Goal: Task Accomplishment & Management: Use online tool/utility

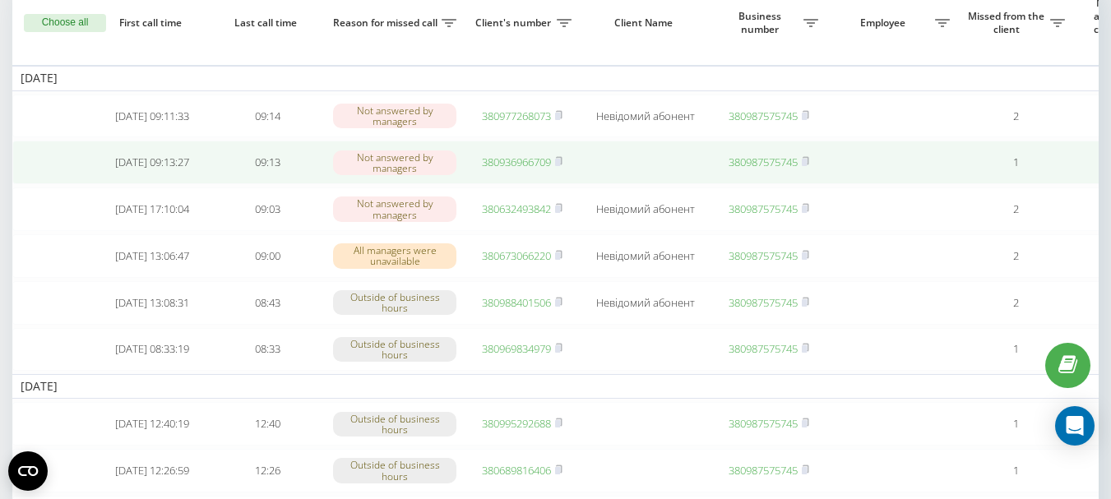
scroll to position [164, 0]
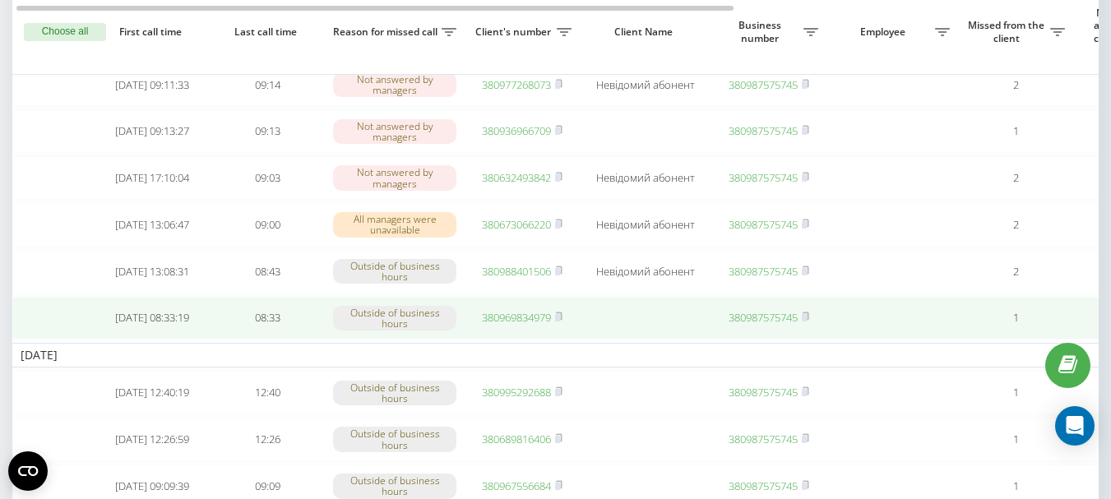
click at [519, 325] on link "380969834979" at bounding box center [516, 317] width 69 height 15
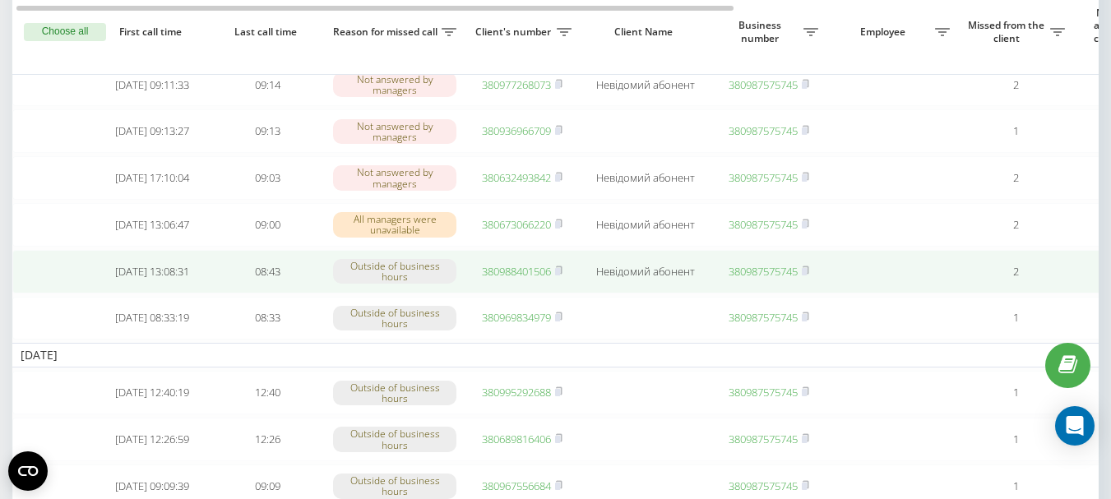
click at [498, 279] on link "380988401506" at bounding box center [516, 271] width 69 height 15
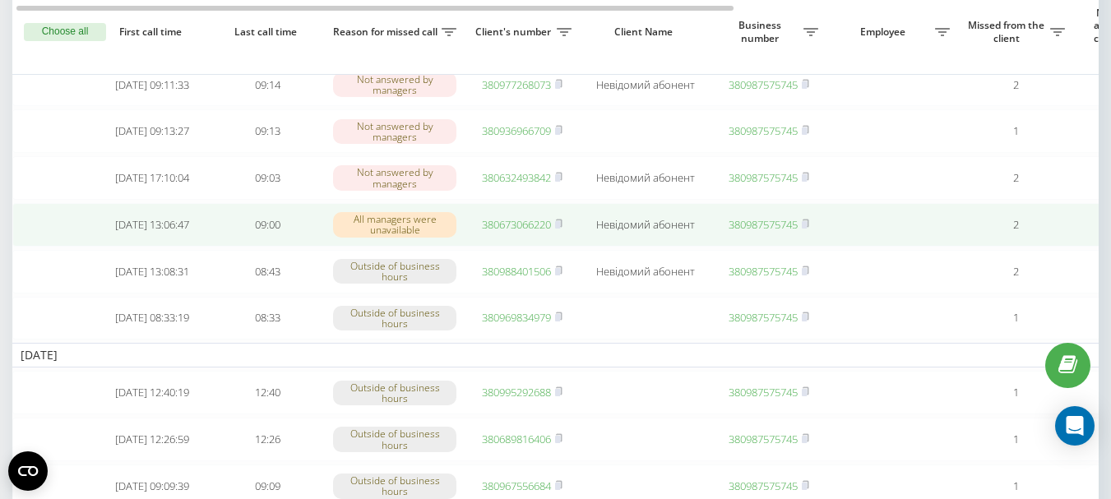
click at [538, 232] on link "380673066220" at bounding box center [516, 224] width 69 height 15
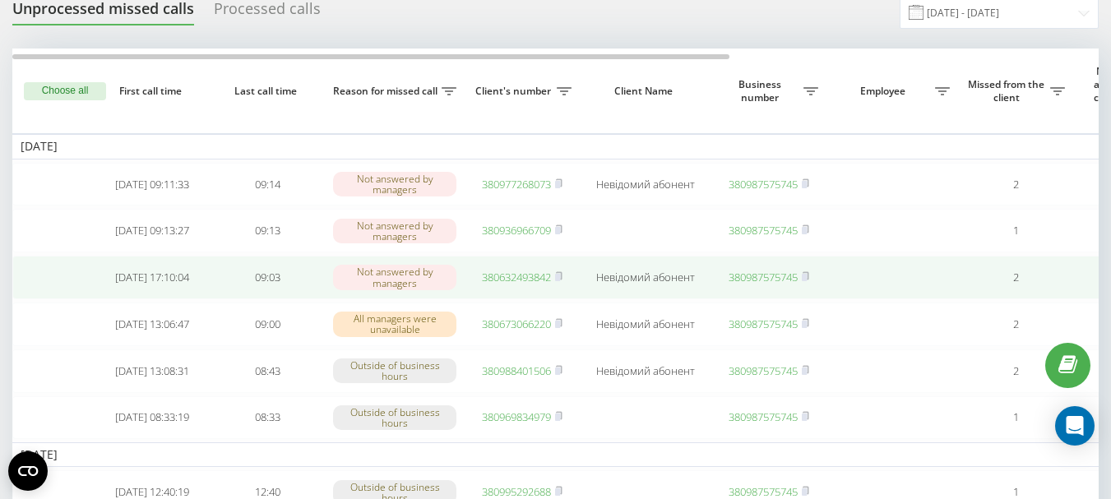
scroll to position [82, 0]
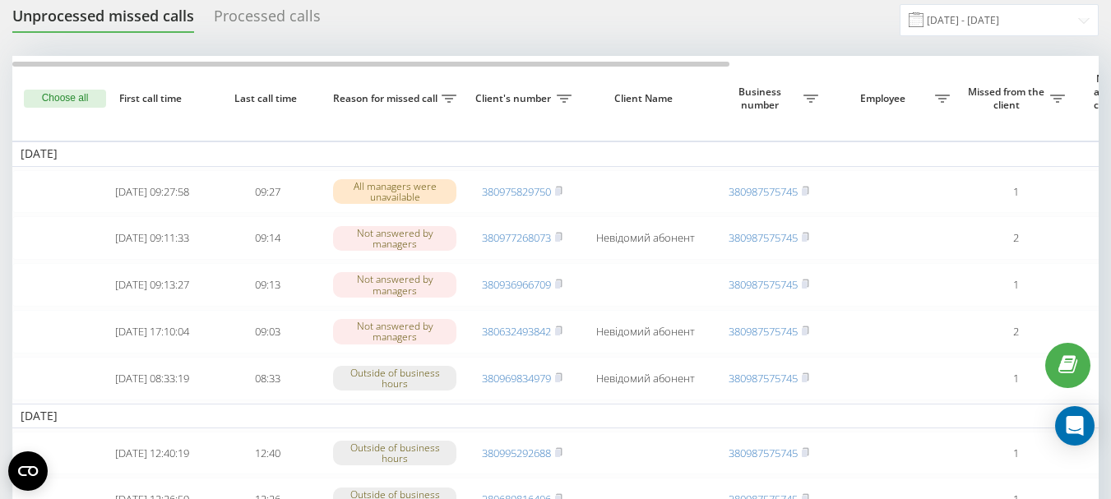
scroll to position [82, 0]
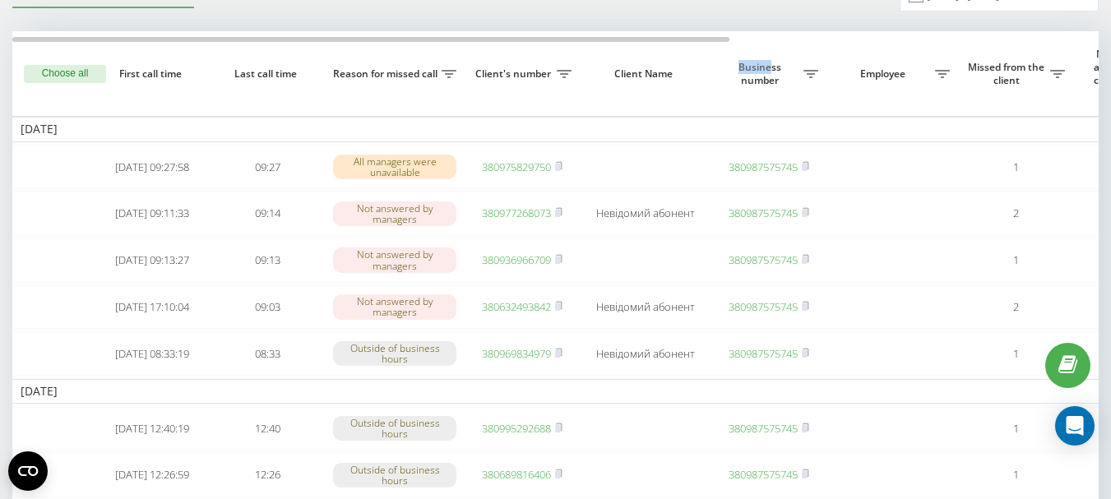
drag, startPoint x: 677, startPoint y: 35, endPoint x: 769, endPoint y: 44, distance: 92.5
click at [769, 44] on tr "Choose all First call time Last call time Reason for missed call Client's numbe…" at bounding box center [834, 73] width 1644 height 85
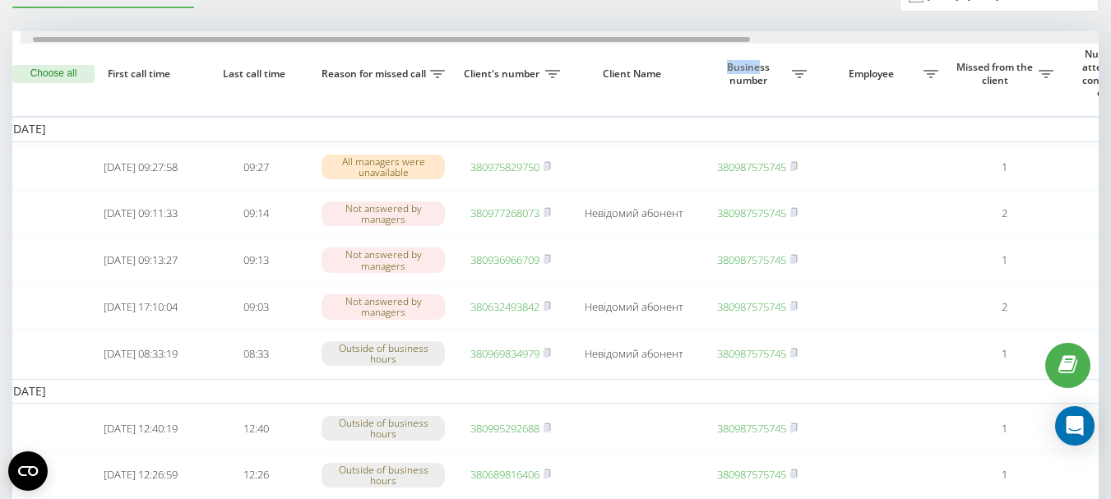
scroll to position [0, 0]
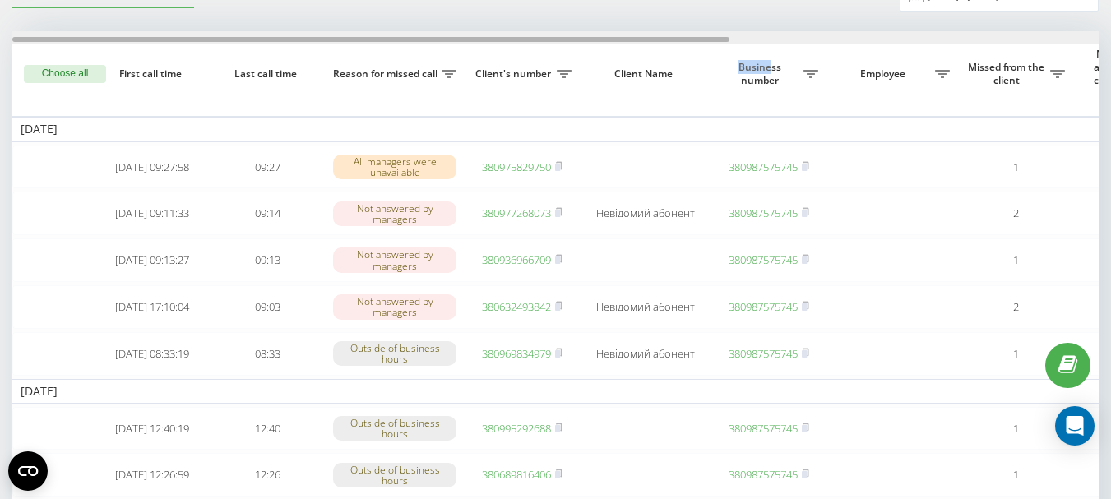
drag, startPoint x: 680, startPoint y: 39, endPoint x: 679, endPoint y: 51, distance: 12.4
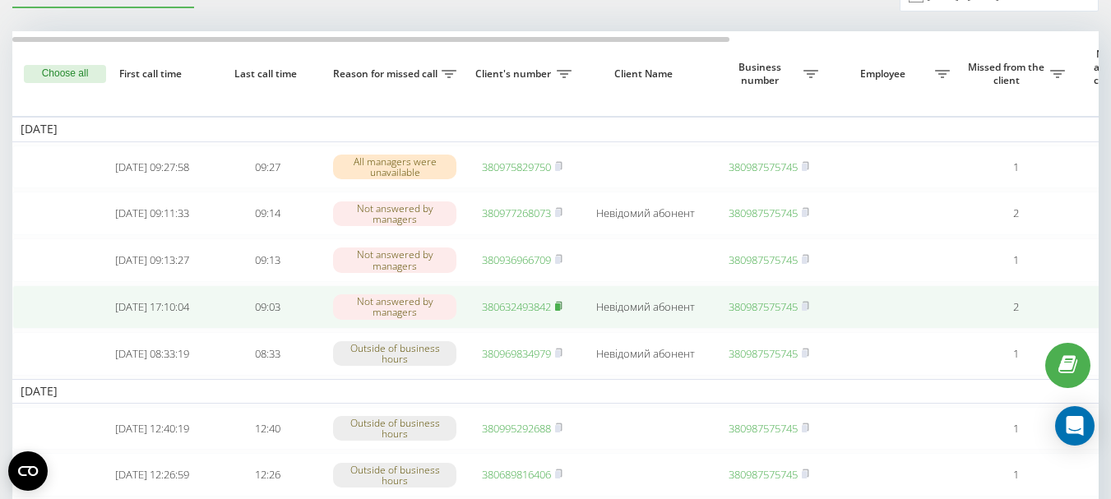
click at [557, 311] on icon at bounding box center [558, 306] width 7 height 10
click at [523, 314] on link "380632493842" at bounding box center [516, 306] width 69 height 15
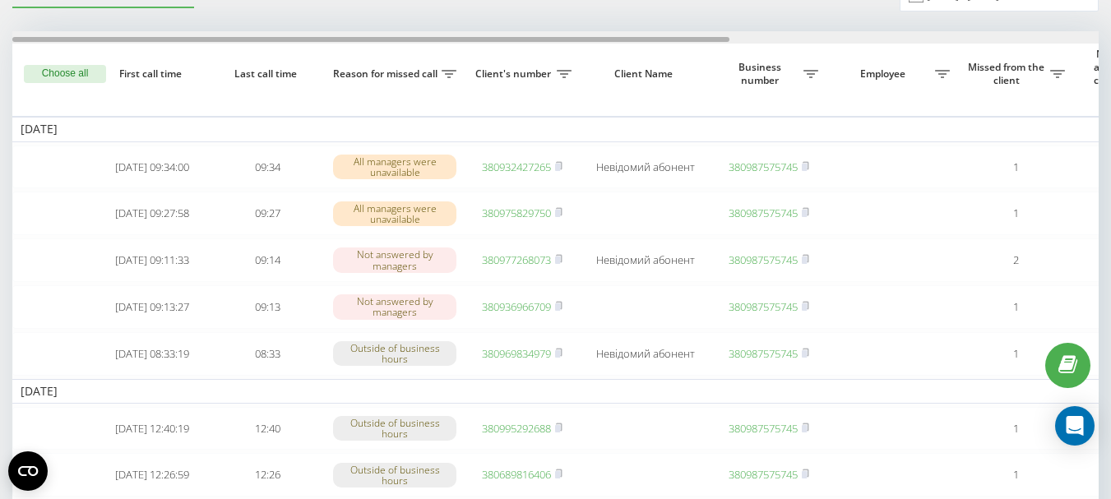
drag, startPoint x: 519, startPoint y: 38, endPoint x: 345, endPoint y: 55, distance: 174.3
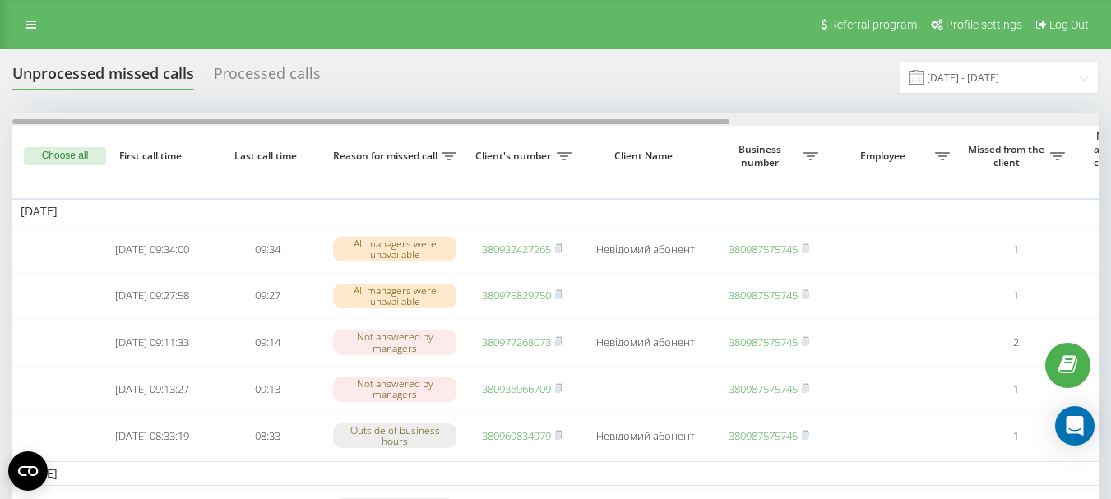
drag, startPoint x: 490, startPoint y: 124, endPoint x: 441, endPoint y: 126, distance: 49.3
click at [441, 126] on div at bounding box center [555, 119] width 1086 height 12
drag, startPoint x: 538, startPoint y: 121, endPoint x: 482, endPoint y: 125, distance: 56.0
click at [482, 125] on div at bounding box center [555, 119] width 1086 height 12
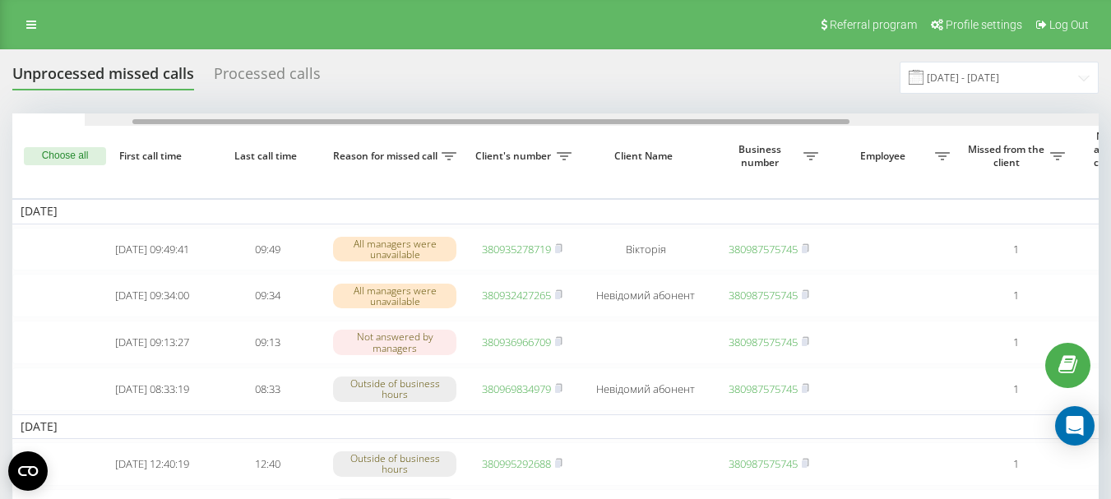
drag, startPoint x: 543, startPoint y: 119, endPoint x: 498, endPoint y: 128, distance: 45.3
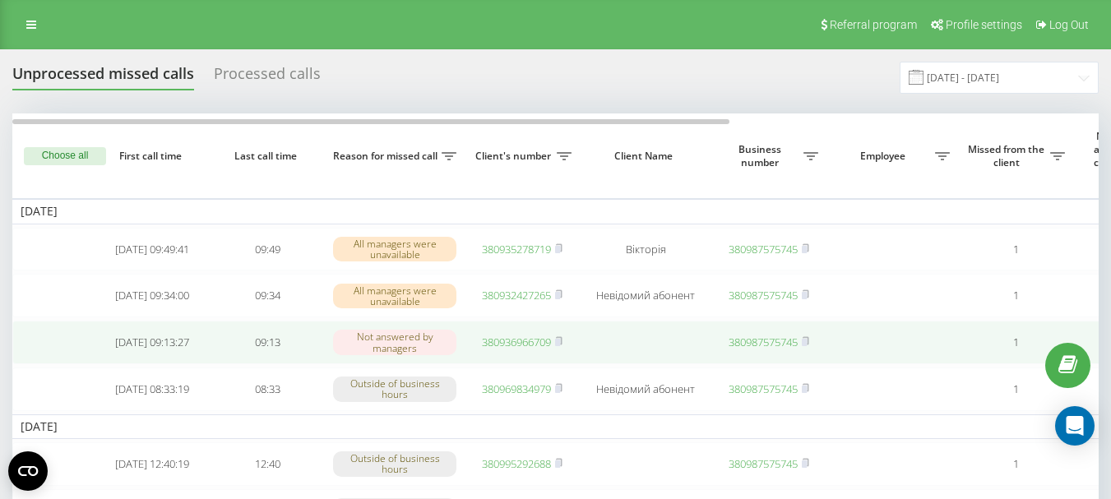
click at [523, 347] on link "380936966709" at bounding box center [516, 342] width 69 height 15
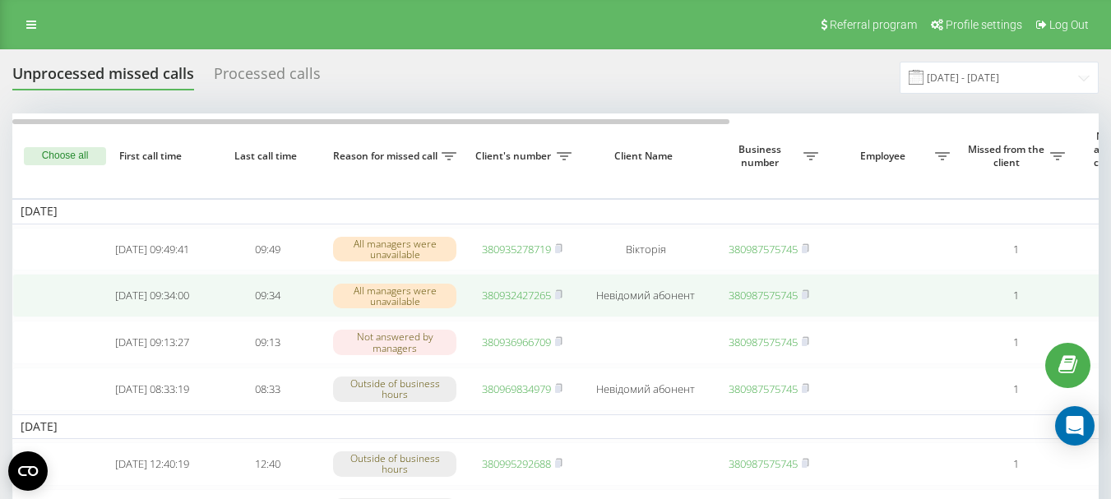
click at [526, 299] on link "380932427265" at bounding box center [516, 295] width 69 height 15
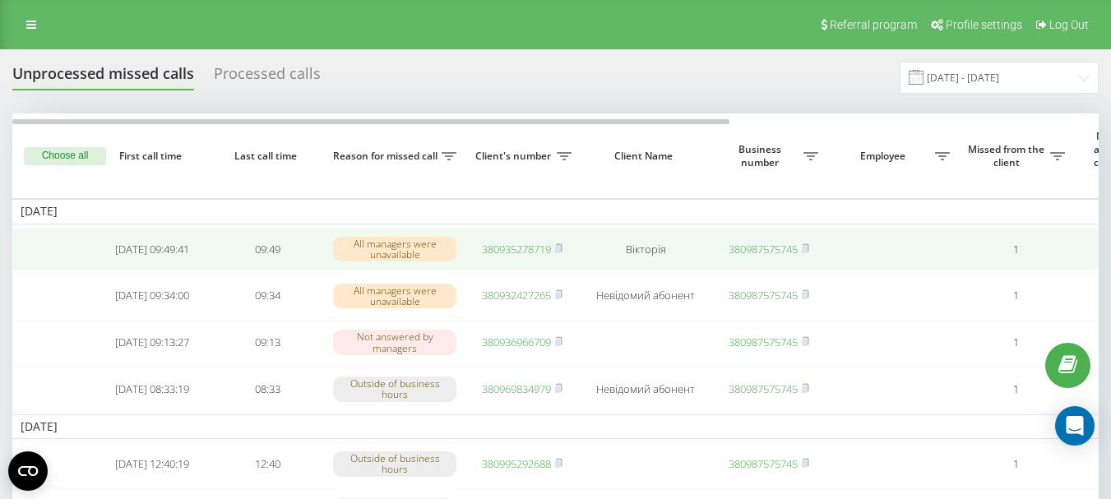
click at [518, 252] on link "380935278719" at bounding box center [516, 249] width 69 height 15
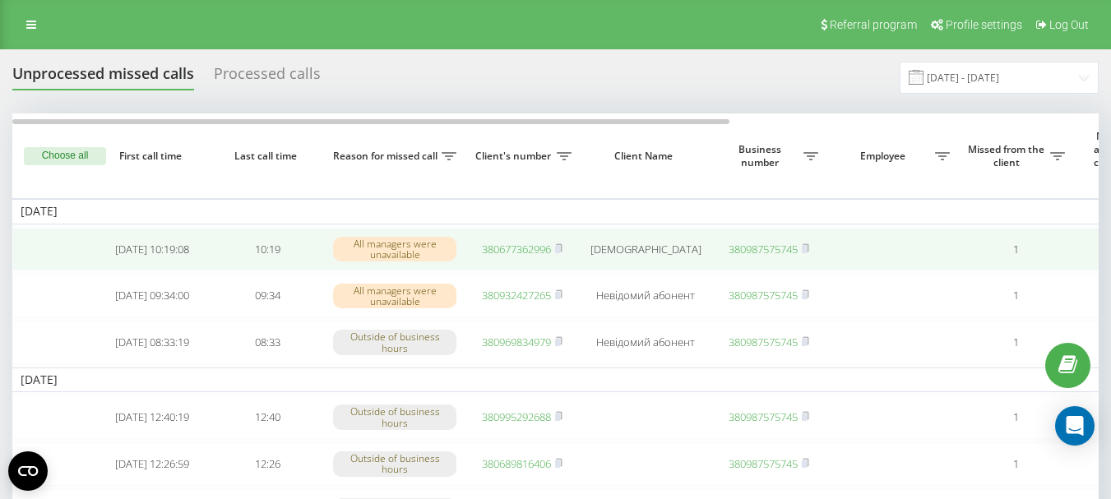
click at [499, 247] on link "380677362996" at bounding box center [516, 249] width 69 height 15
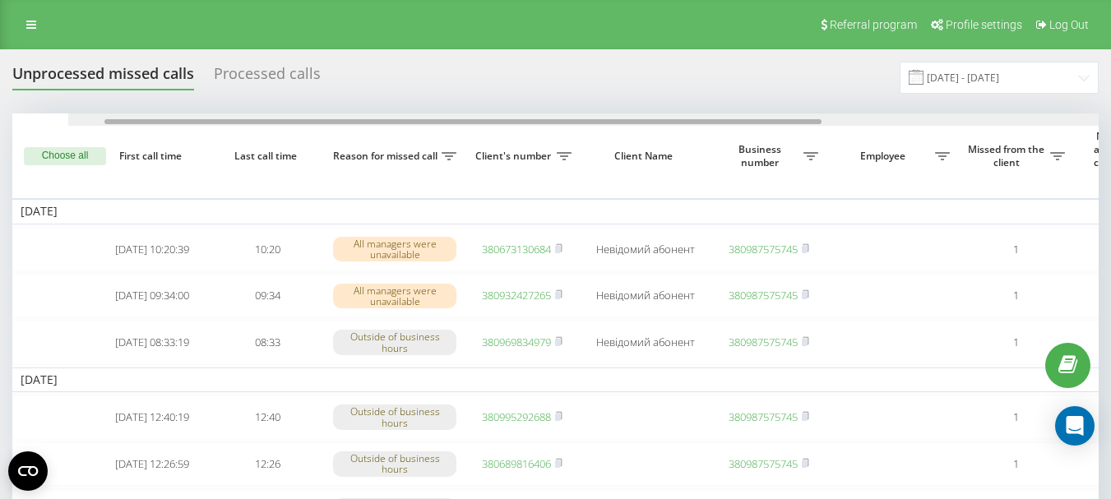
scroll to position [0, 75]
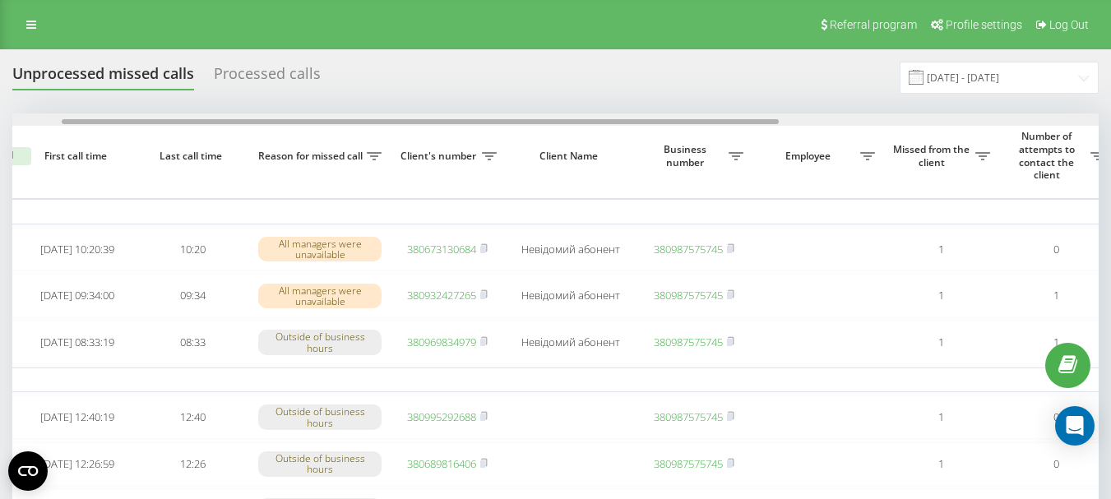
drag, startPoint x: 372, startPoint y: 120, endPoint x: 422, endPoint y: 120, distance: 49.3
click at [422, 120] on div at bounding box center [420, 121] width 717 height 5
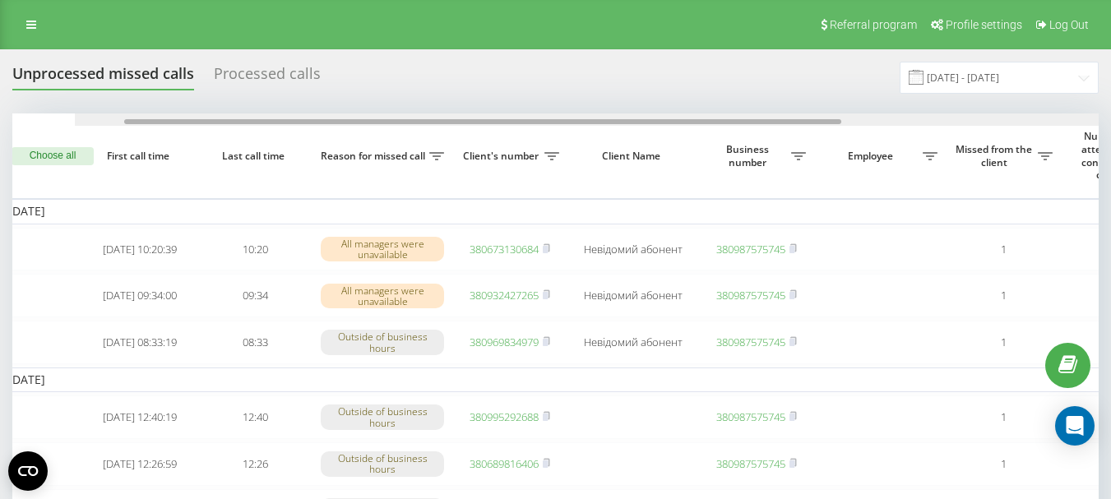
scroll to position [0, 0]
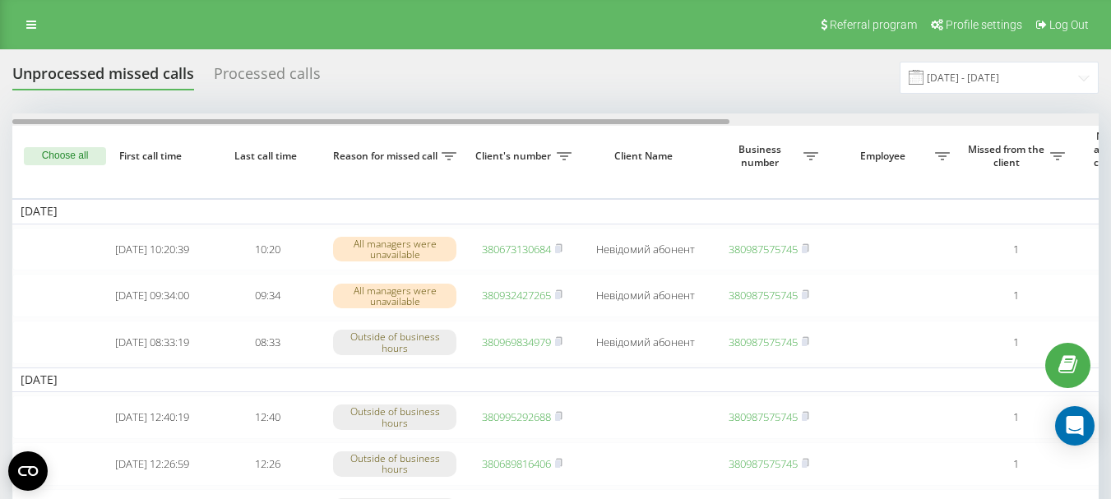
drag, startPoint x: 185, startPoint y: 122, endPoint x: 123, endPoint y: 122, distance: 61.7
click at [123, 122] on div at bounding box center [370, 121] width 717 height 5
drag, startPoint x: 465, startPoint y: 122, endPoint x: 401, endPoint y: 136, distance: 65.8
drag, startPoint x: 256, startPoint y: 122, endPoint x: 224, endPoint y: 127, distance: 32.6
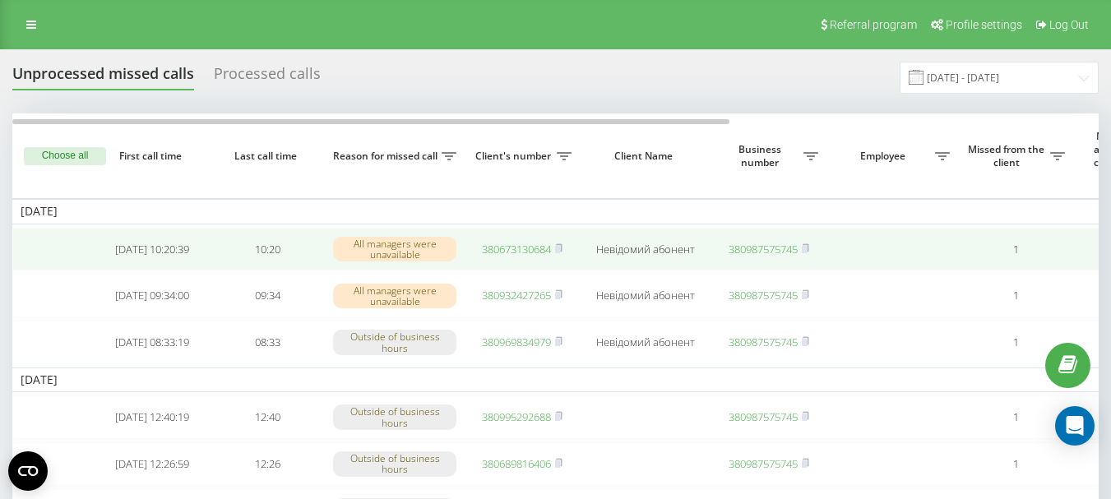
click at [515, 247] on link "380673130684" at bounding box center [516, 249] width 69 height 15
